Goal: Check status: Check status

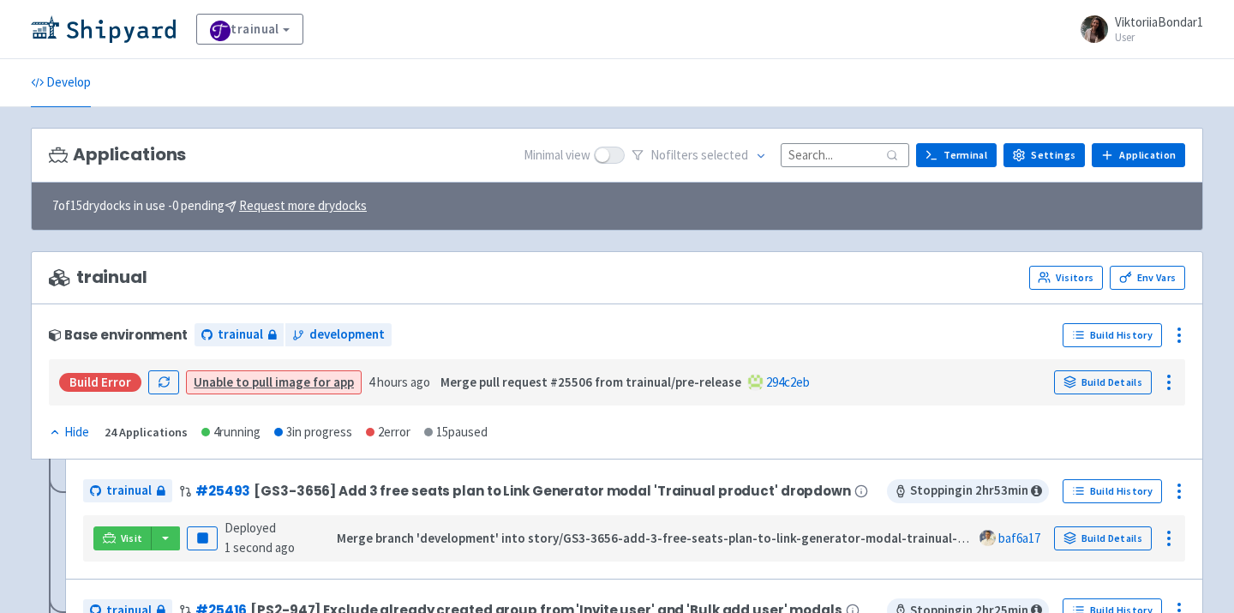
click at [796, 153] on input at bounding box center [844, 154] width 129 height 23
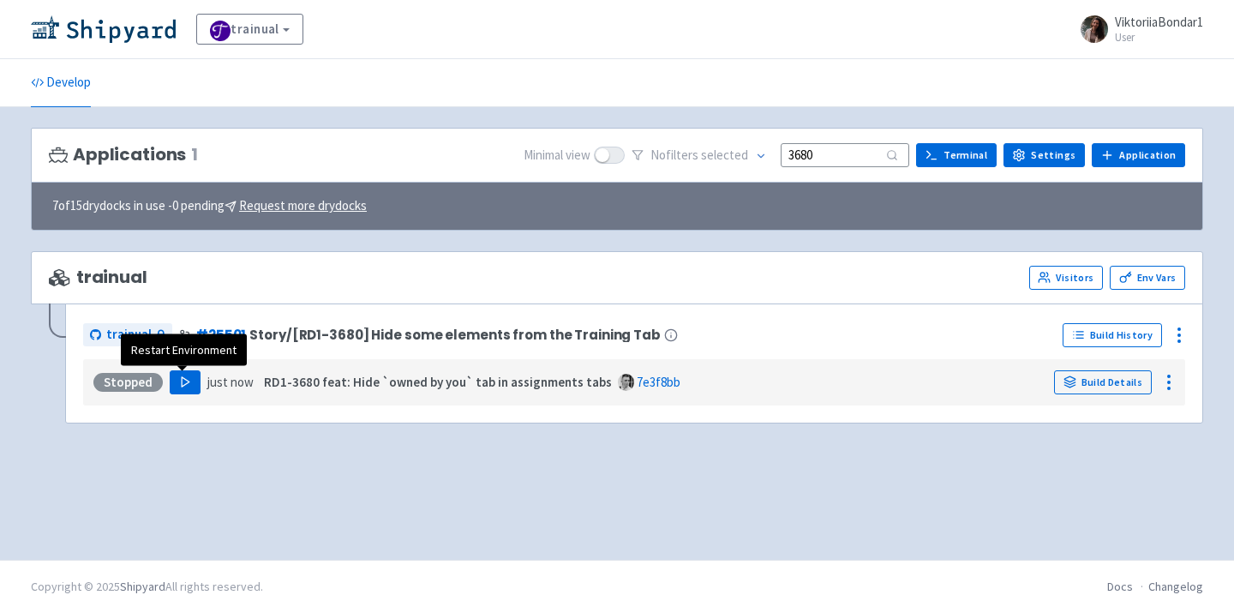
type input "3680"
click at [188, 391] on button "Play" at bounding box center [185, 382] width 31 height 24
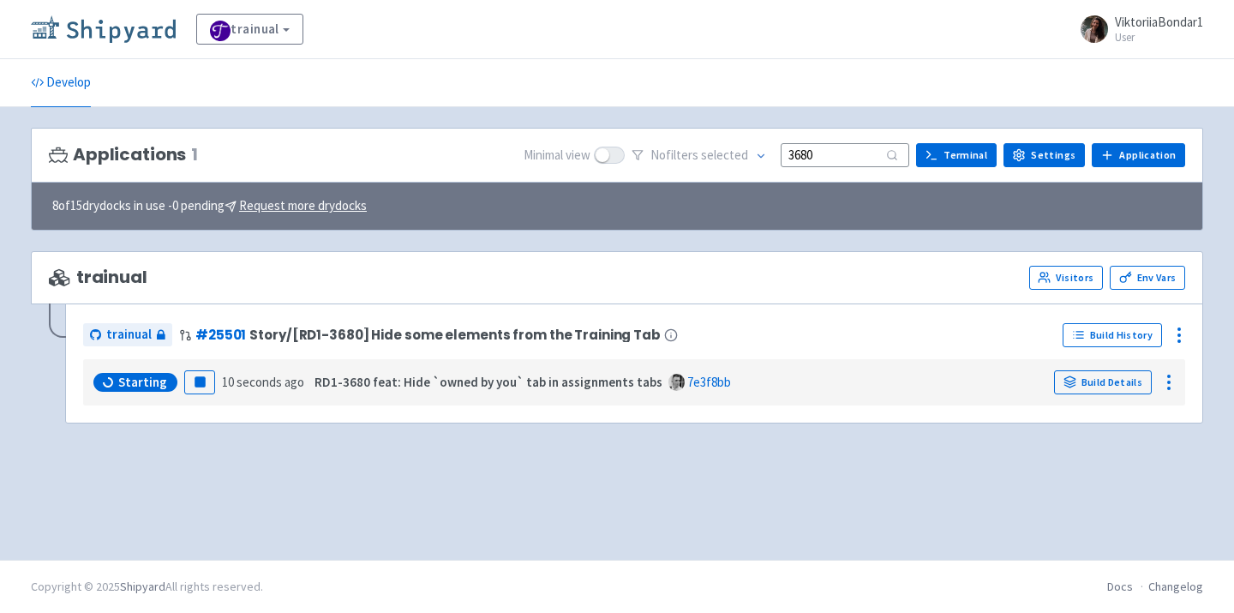
click at [123, 34] on img at bounding box center [103, 28] width 145 height 27
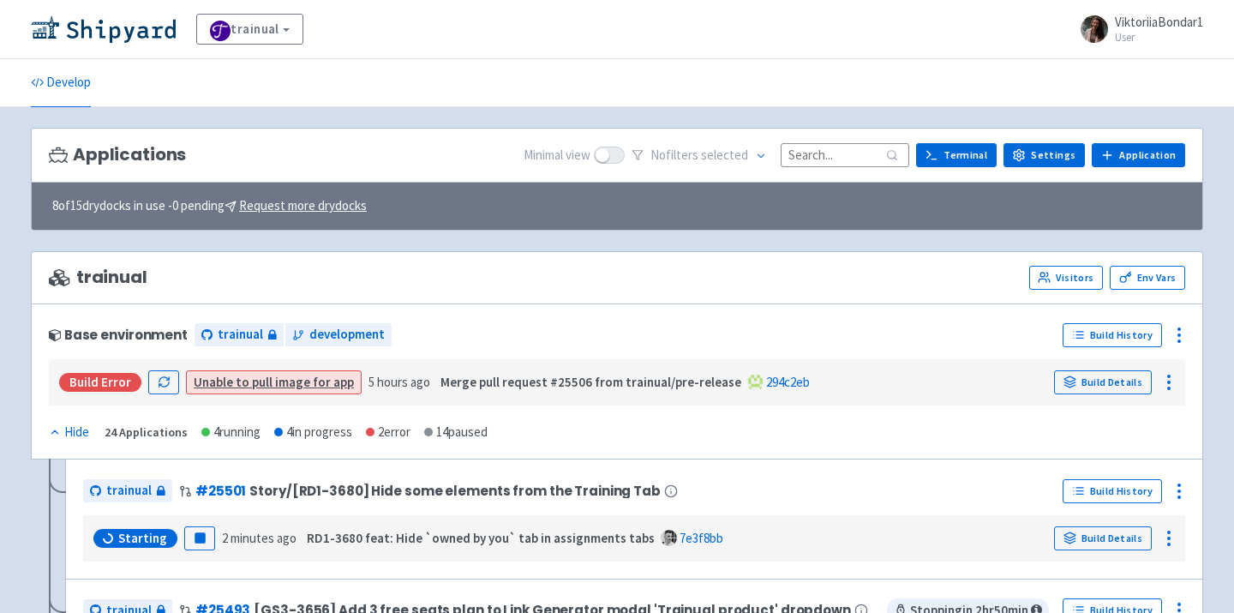
click at [825, 160] on input at bounding box center [844, 154] width 129 height 23
click at [849, 149] on input at bounding box center [844, 154] width 129 height 23
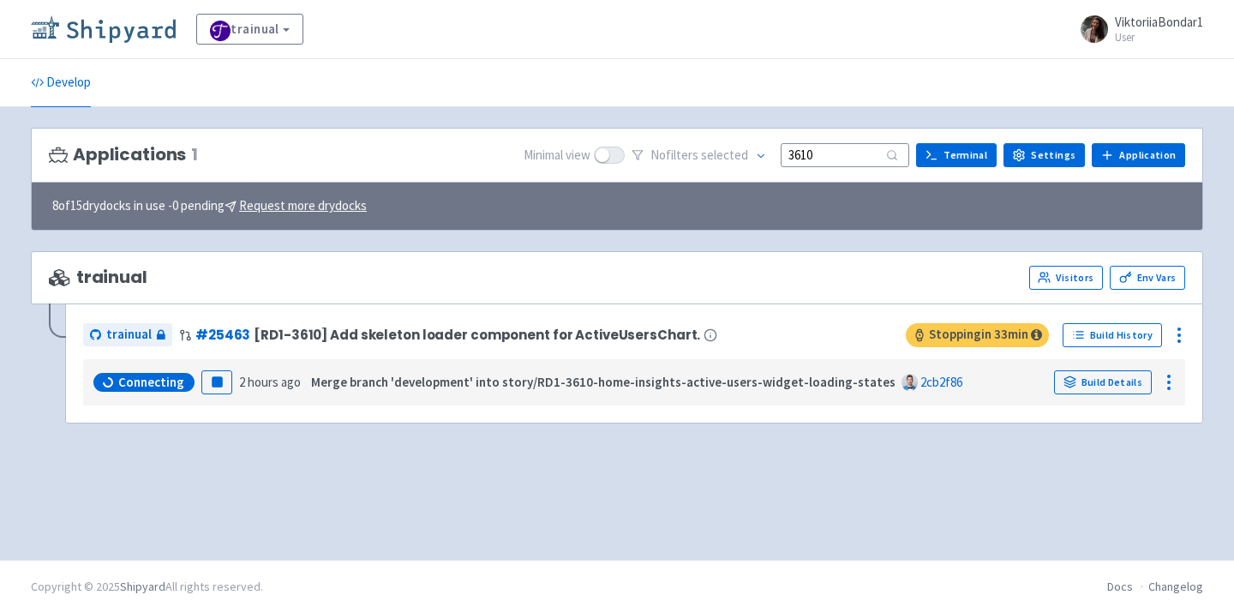
type input "3610"
click at [128, 33] on img at bounding box center [103, 28] width 145 height 27
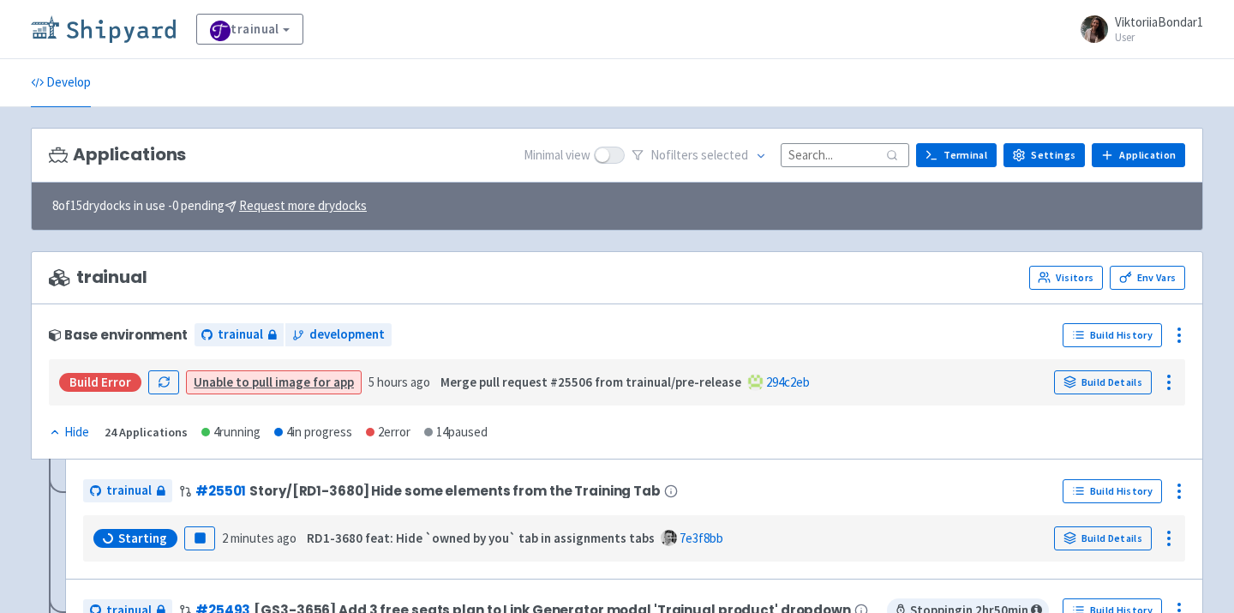
click at [103, 40] on img at bounding box center [103, 28] width 145 height 27
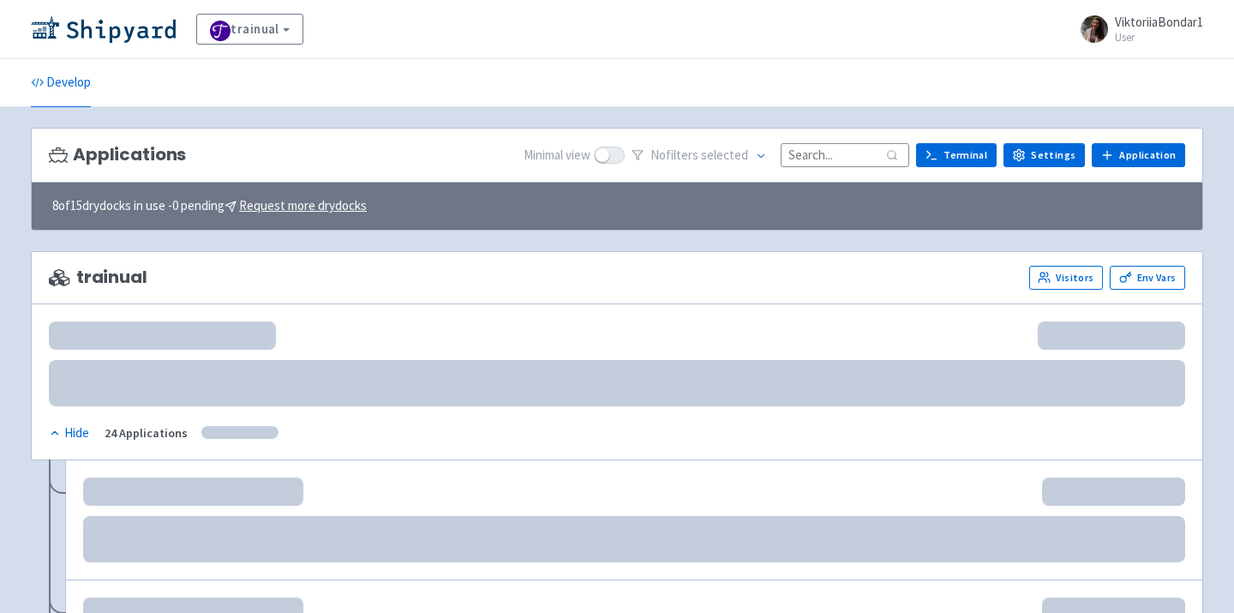
click at [844, 157] on input at bounding box center [844, 154] width 129 height 23
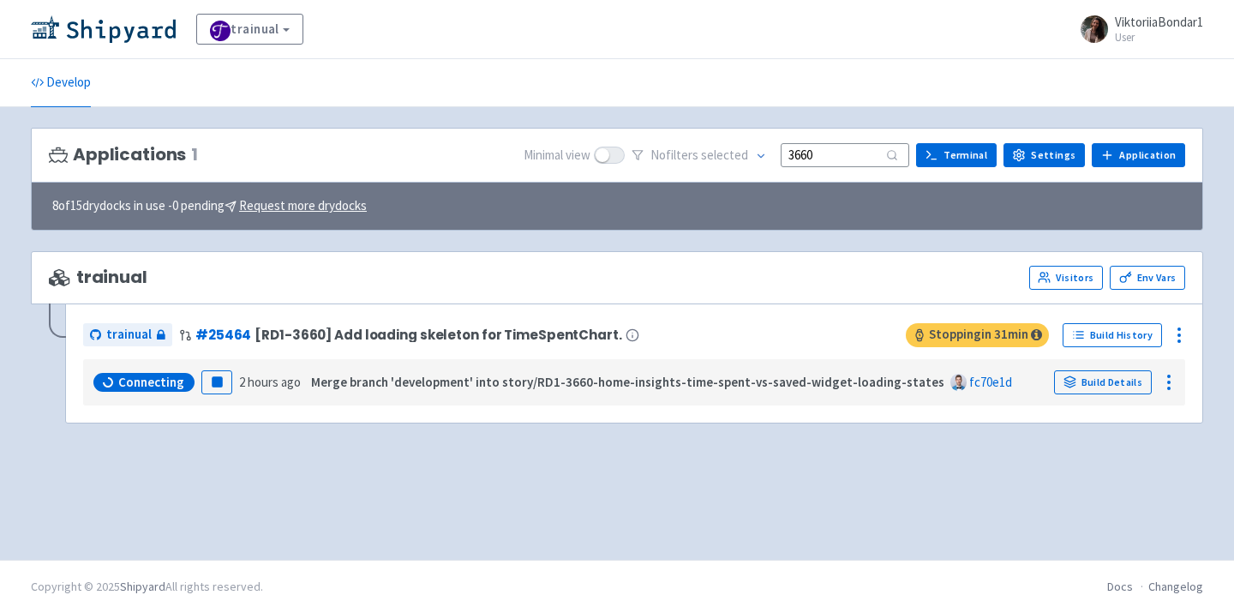
type input "3660"
